Goal: Transaction & Acquisition: Purchase product/service

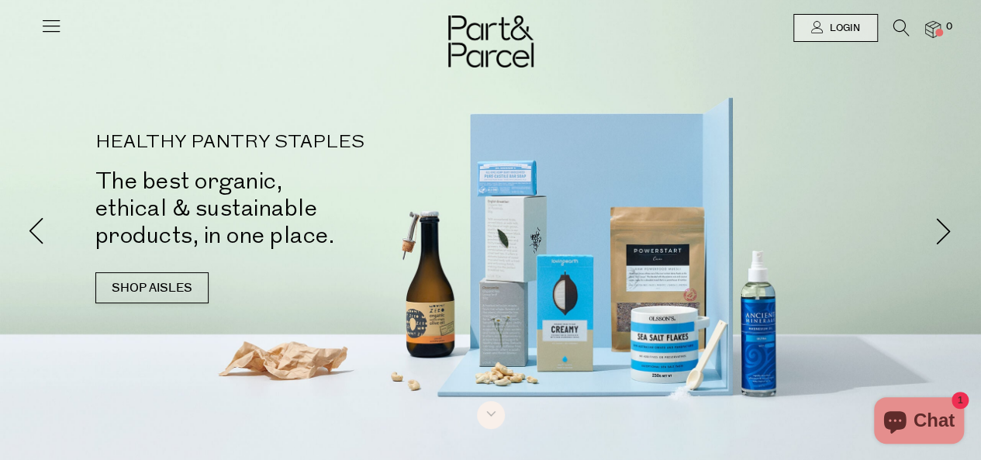
click at [133, 233] on h2 "The best organic, ethical & sustainable products, in one place." at bounding box center [304, 207] width 419 height 81
click at [817, 32] on icon at bounding box center [817, 27] width 12 height 12
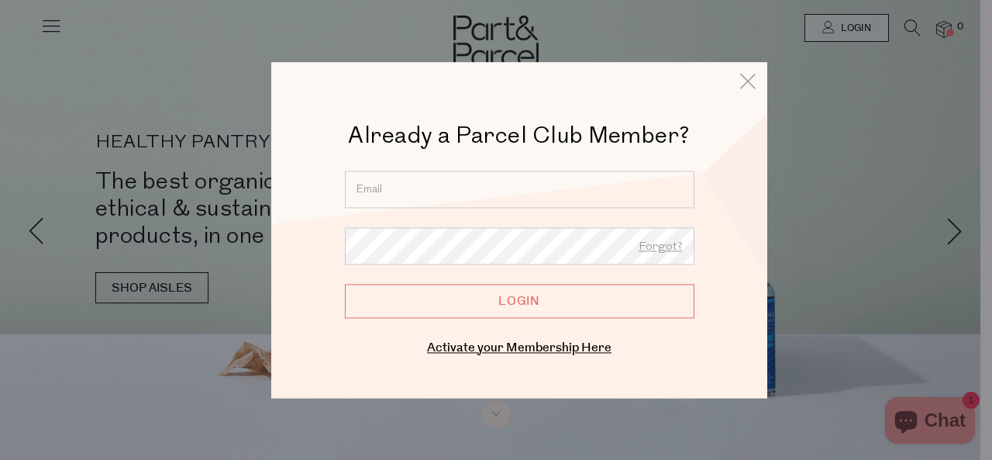
click at [592, 185] on input "email" at bounding box center [520, 189] width 350 height 37
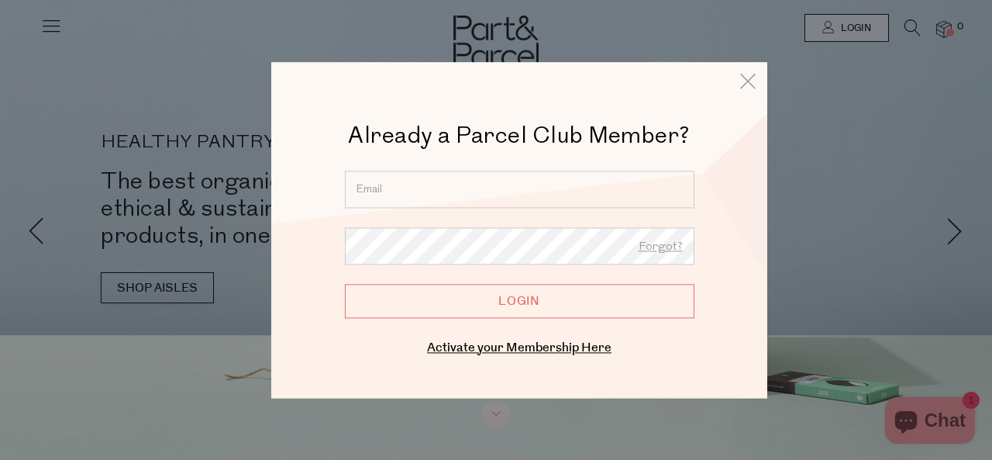
type input "[EMAIL_ADDRESS][DOMAIN_NAME]"
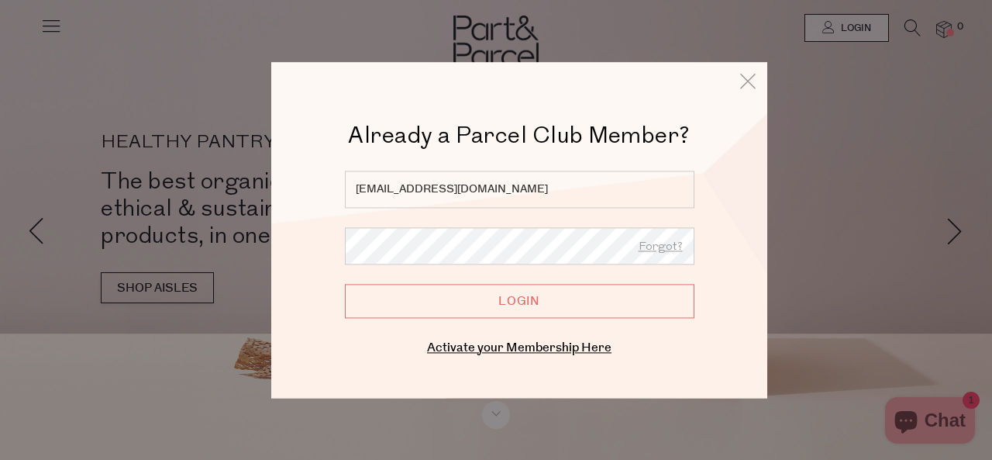
click at [423, 302] on input "Login" at bounding box center [520, 301] width 350 height 34
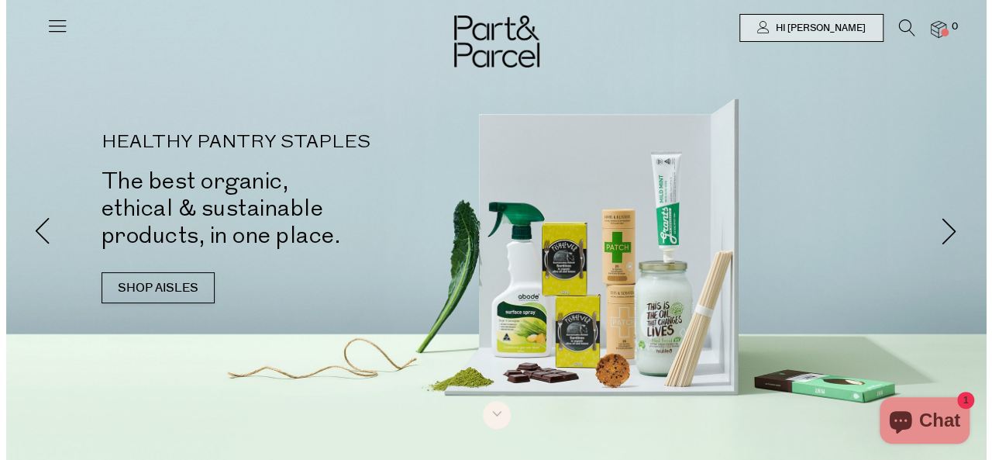
scroll to position [101, 0]
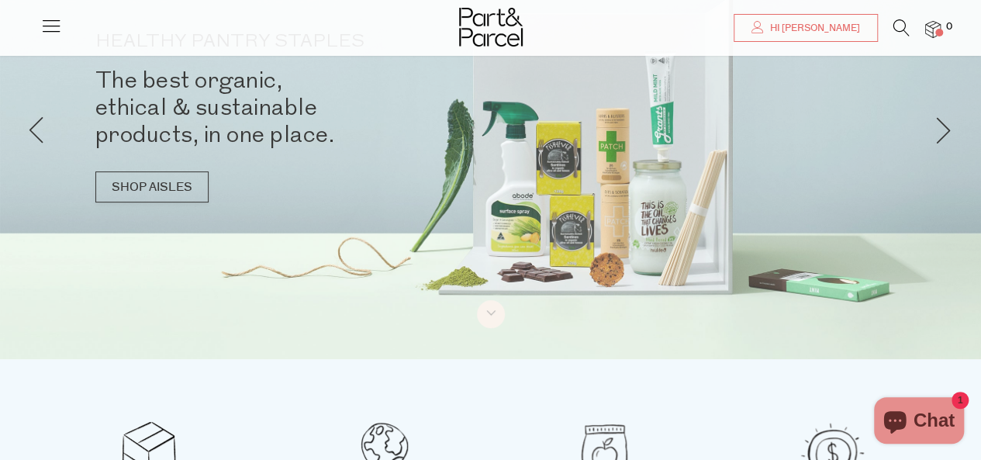
click at [903, 26] on icon at bounding box center [901, 27] width 16 height 17
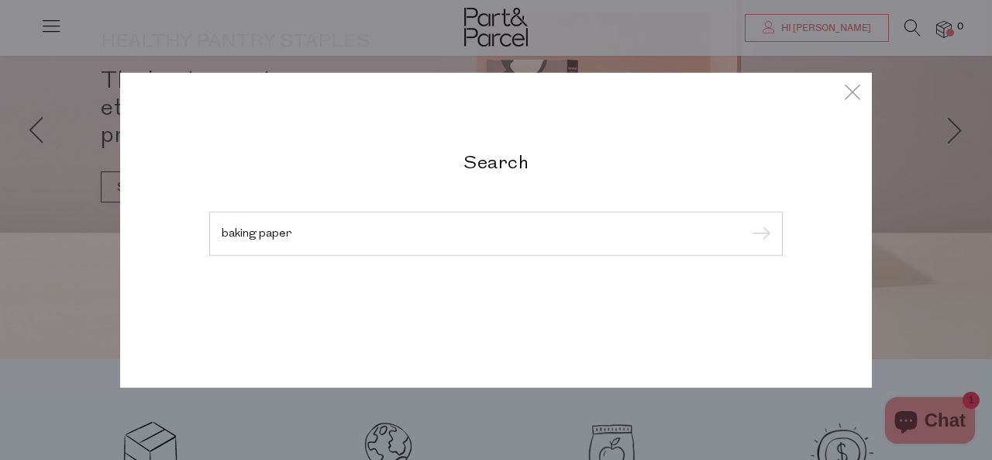
type input "baking paper"
click at [747, 223] on input "submit" at bounding box center [758, 234] width 23 height 23
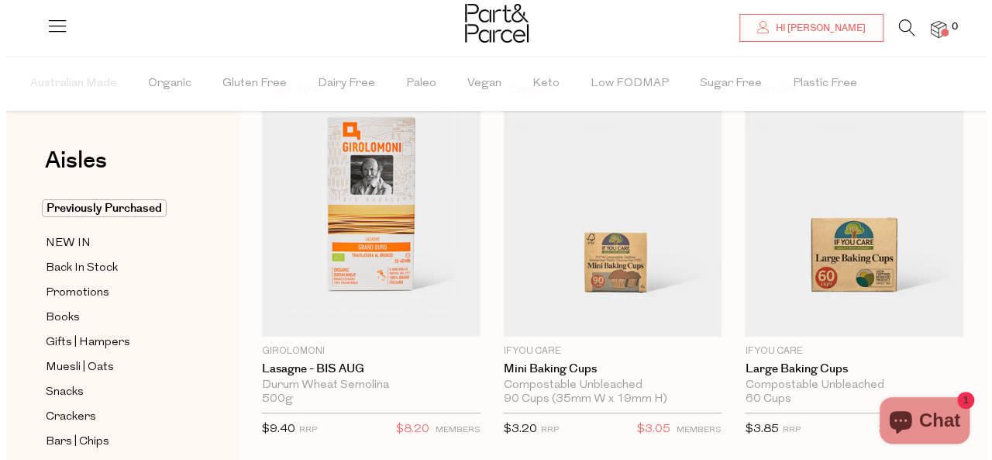
scroll to position [88, 0]
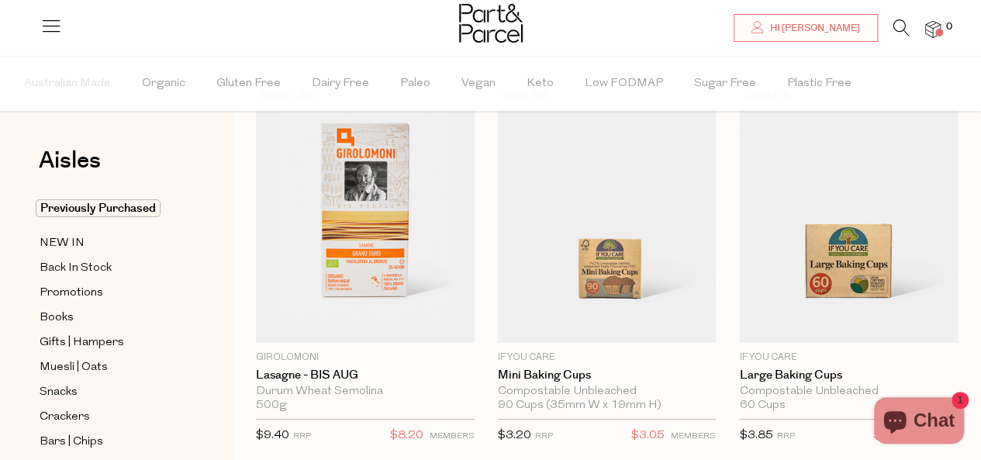
click at [897, 27] on icon at bounding box center [901, 27] width 16 height 17
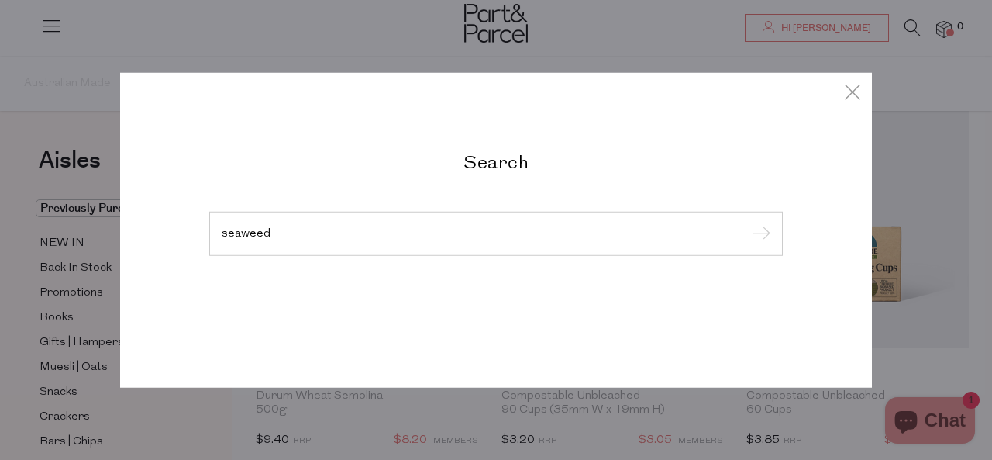
type input "seaweed"
click at [747, 223] on input "submit" at bounding box center [758, 234] width 23 height 23
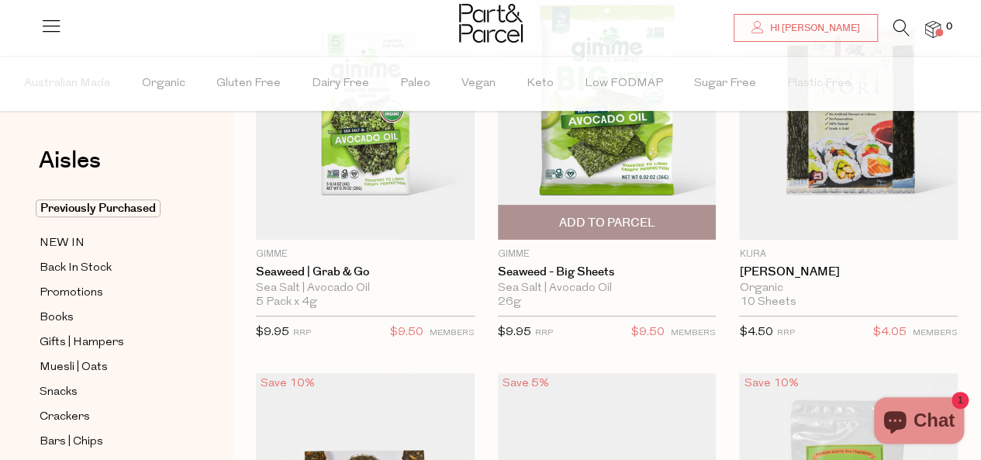
scroll to position [190, 0]
